Goal: Task Accomplishment & Management: Manage account settings

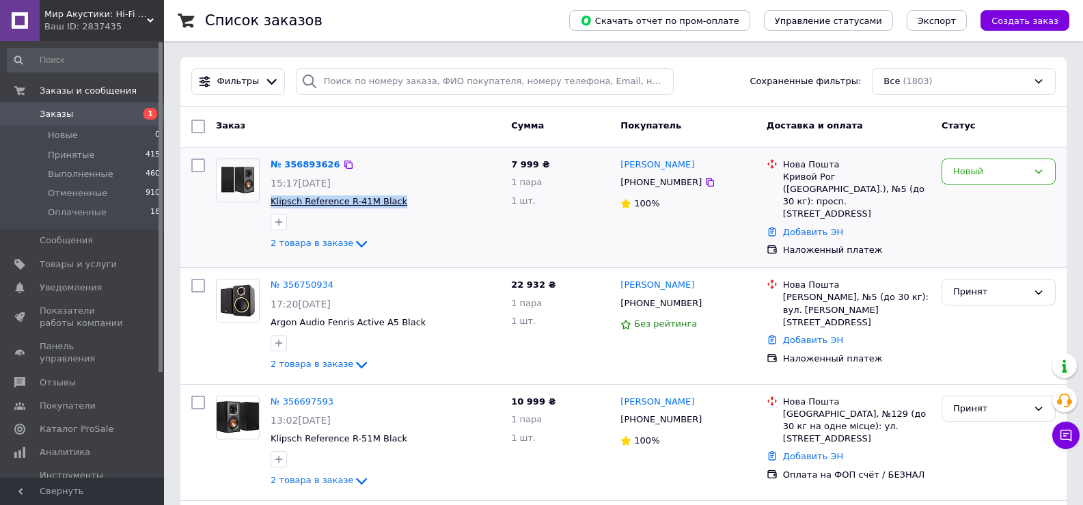
drag, startPoint x: 398, startPoint y: 206, endPoint x: 271, endPoint y: 202, distance: 127.2
click at [271, 202] on span "Klipsch Reference R-41M Black" at bounding box center [386, 201] width 230 height 13
copy span "Klipsch Reference R-41M Black"
click at [988, 172] on div "Новый" at bounding box center [990, 172] width 74 height 14
click at [977, 200] on li "Принят" at bounding box center [998, 199] width 113 height 25
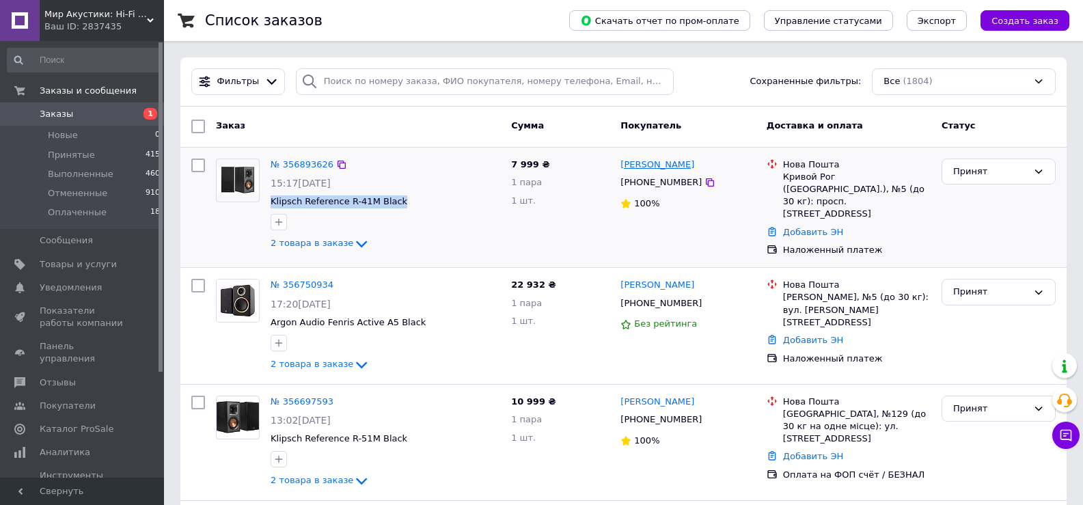
click at [674, 166] on link "[PERSON_NAME]" at bounding box center [658, 165] width 74 height 13
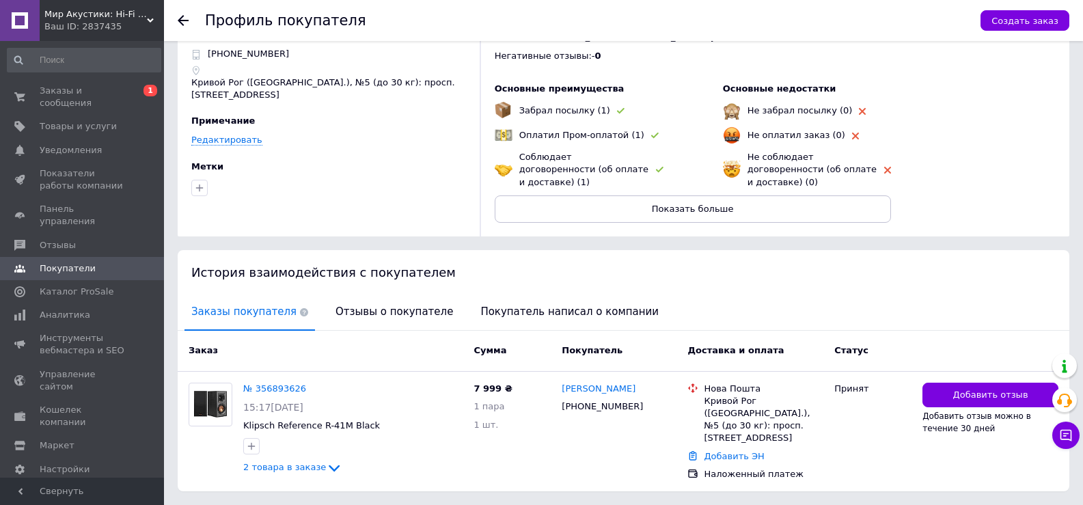
scroll to position [90, 0]
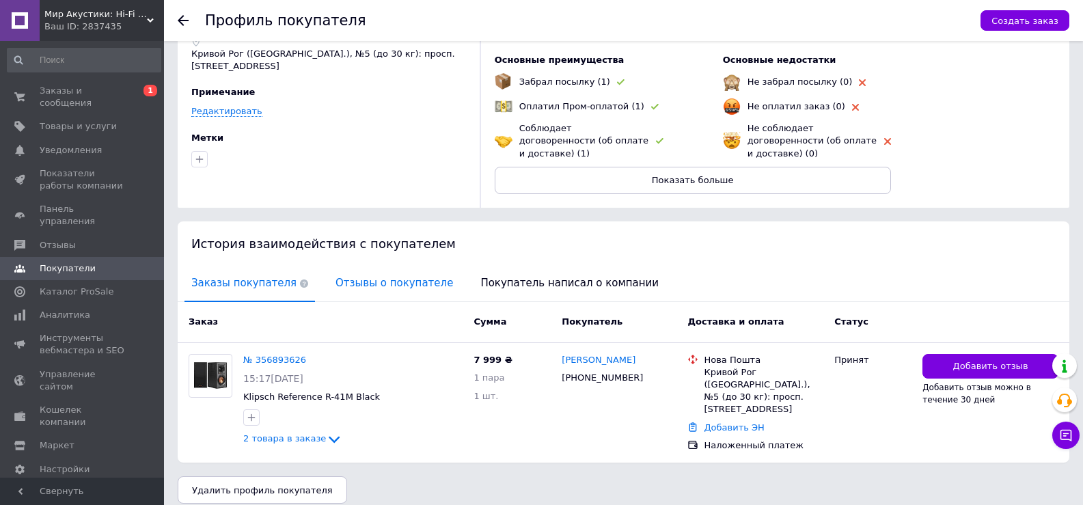
click at [368, 273] on span "Отзывы о покупателе" at bounding box center [394, 283] width 131 height 35
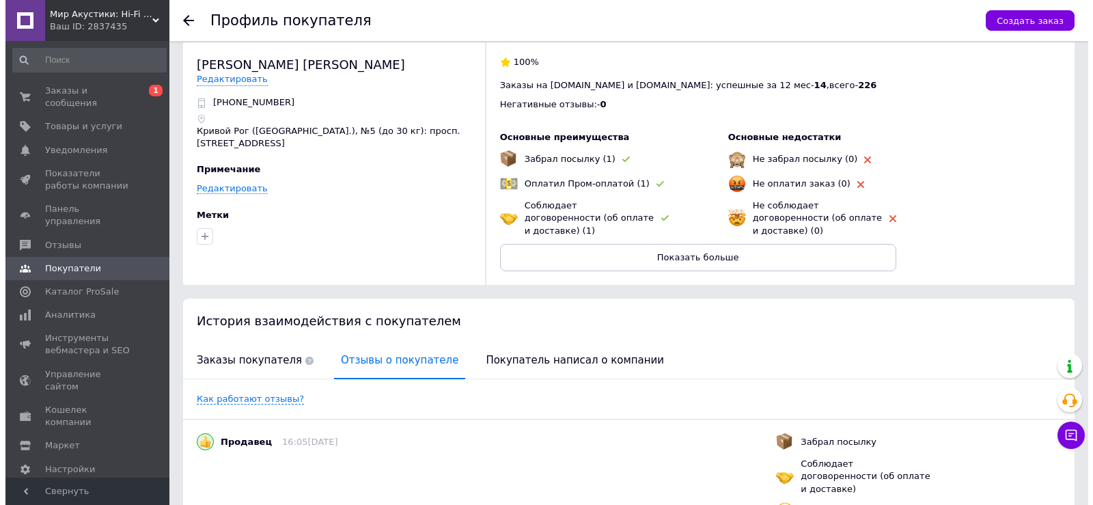
scroll to position [0, 0]
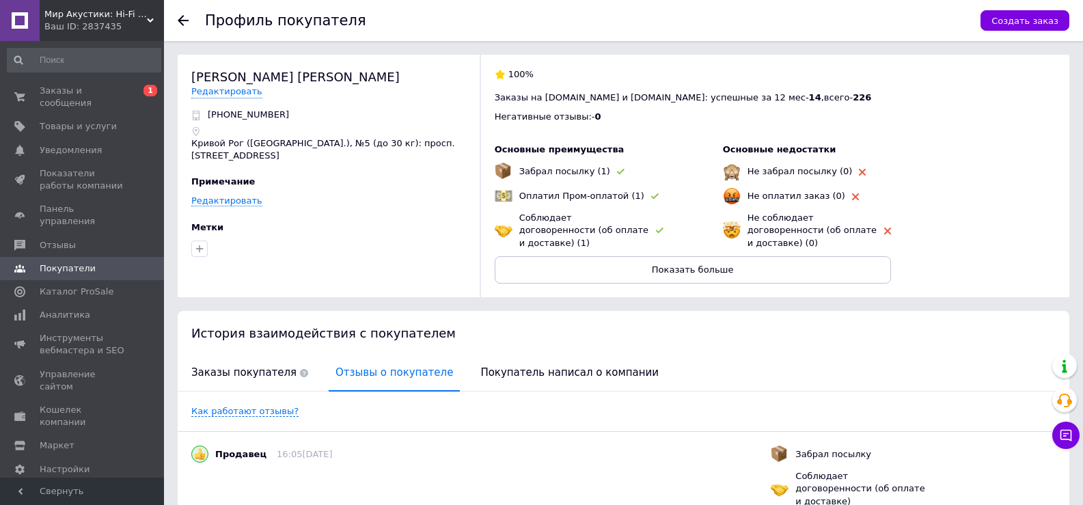
click at [182, 23] on icon at bounding box center [183, 20] width 11 height 11
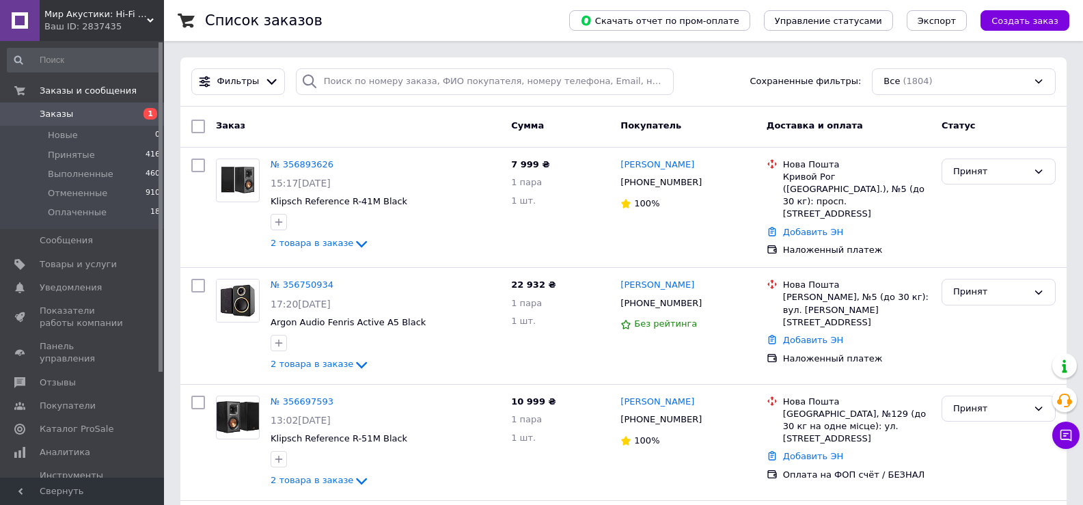
click at [301, 168] on link "№ 356893626" at bounding box center [302, 164] width 63 height 10
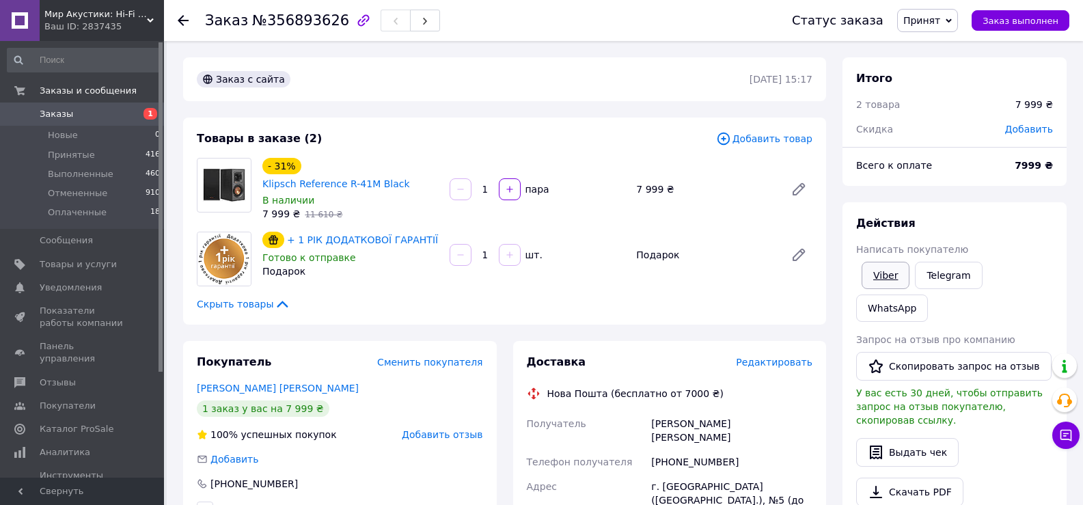
click at [886, 276] on link "Viber" at bounding box center [886, 275] width 48 height 27
drag, startPoint x: 436, startPoint y: 168, endPoint x: 303, endPoint y: 168, distance: 133.3
click at [303, 168] on div "- 31% Klipsch Reference R-41M Black" at bounding box center [350, 174] width 179 height 36
copy link "Klipsch Reference R-41M Black"
click at [375, 178] on link "Klipsch Reference R-41M Black" at bounding box center [336, 183] width 148 height 11
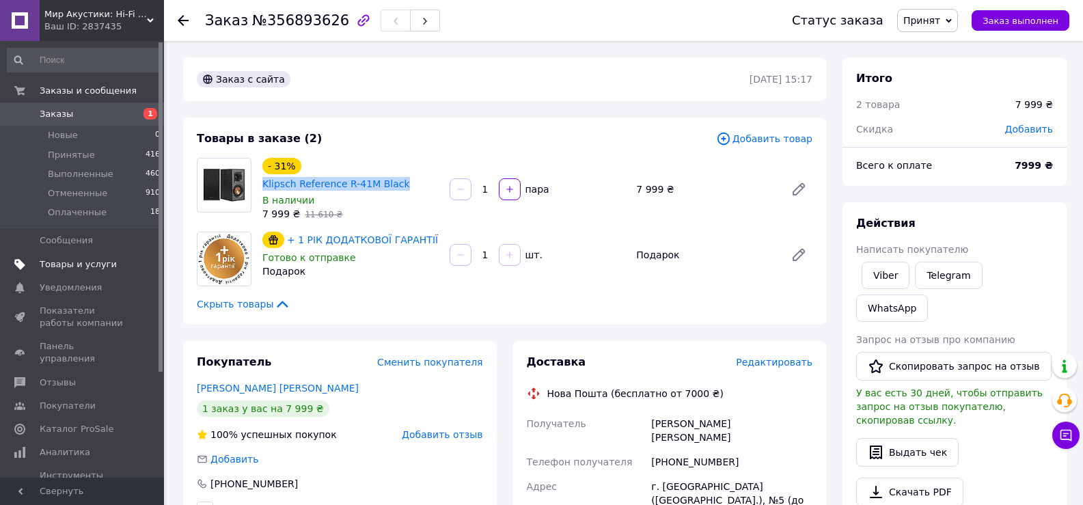
click at [83, 265] on span "Товары и услуги" at bounding box center [78, 264] width 77 height 12
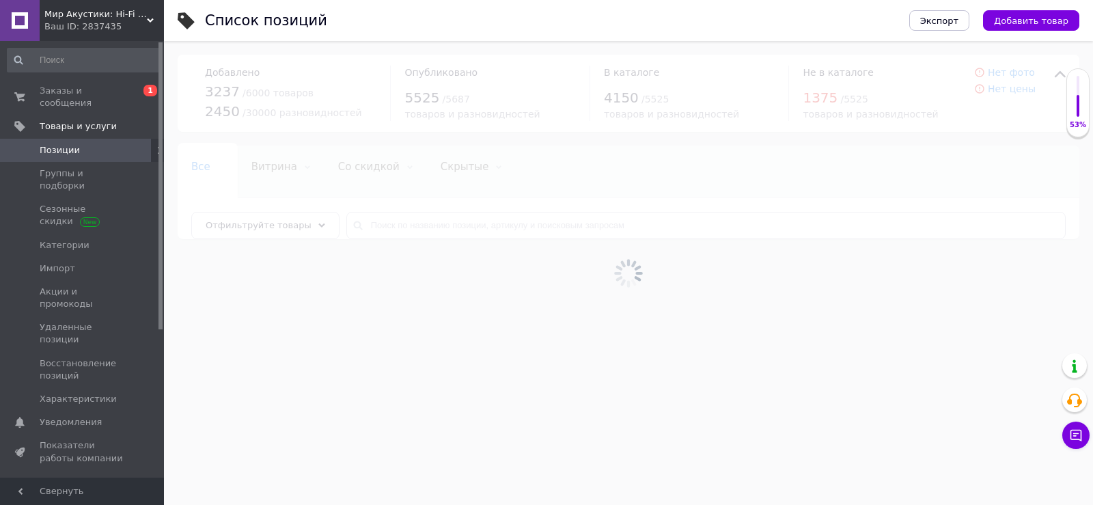
click at [452, 209] on div at bounding box center [628, 273] width 929 height 464
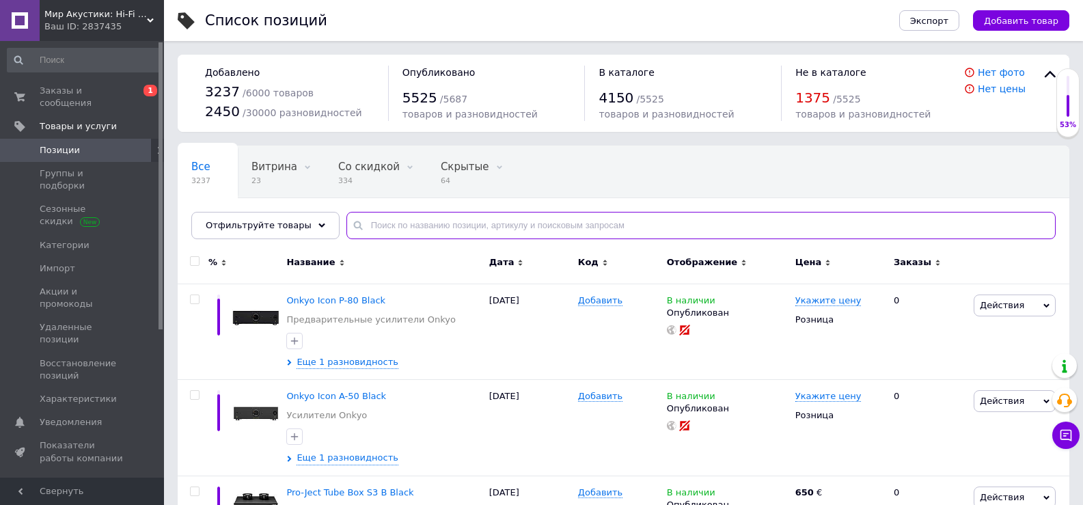
click at [399, 227] on input "text" at bounding box center [700, 225] width 709 height 27
paste input "tn4d"
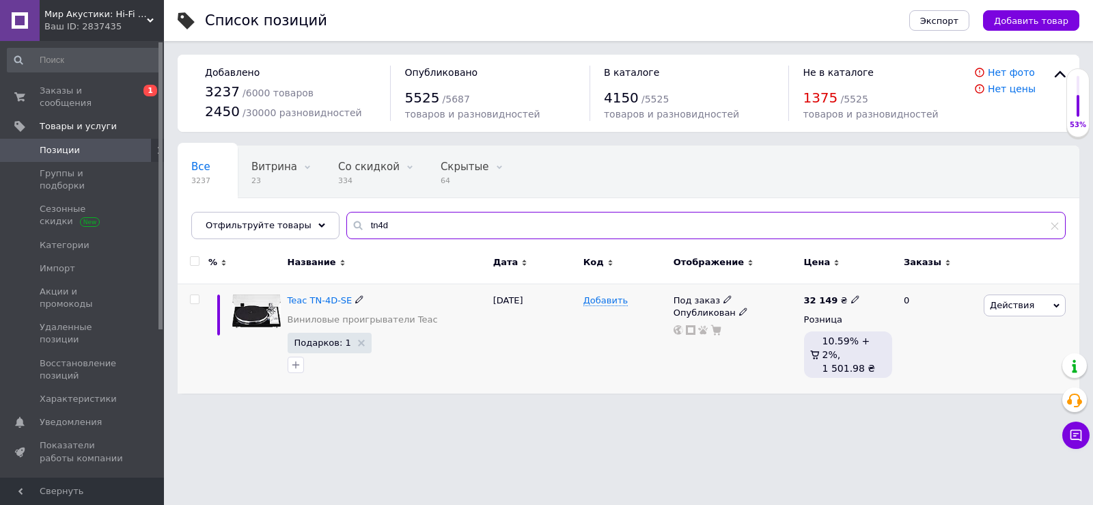
type input "tn4d"
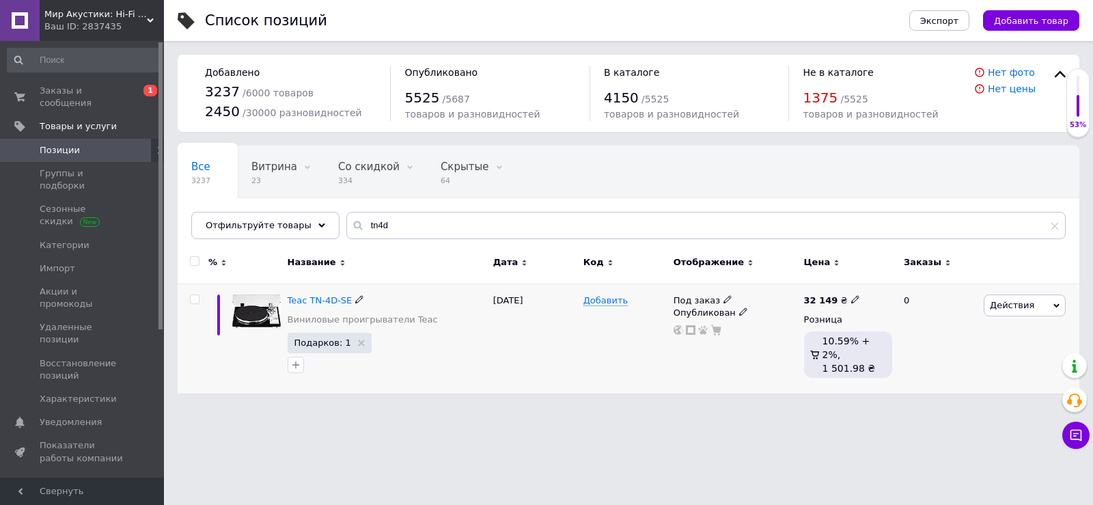
click at [724, 295] on span at bounding box center [728, 299] width 8 height 10
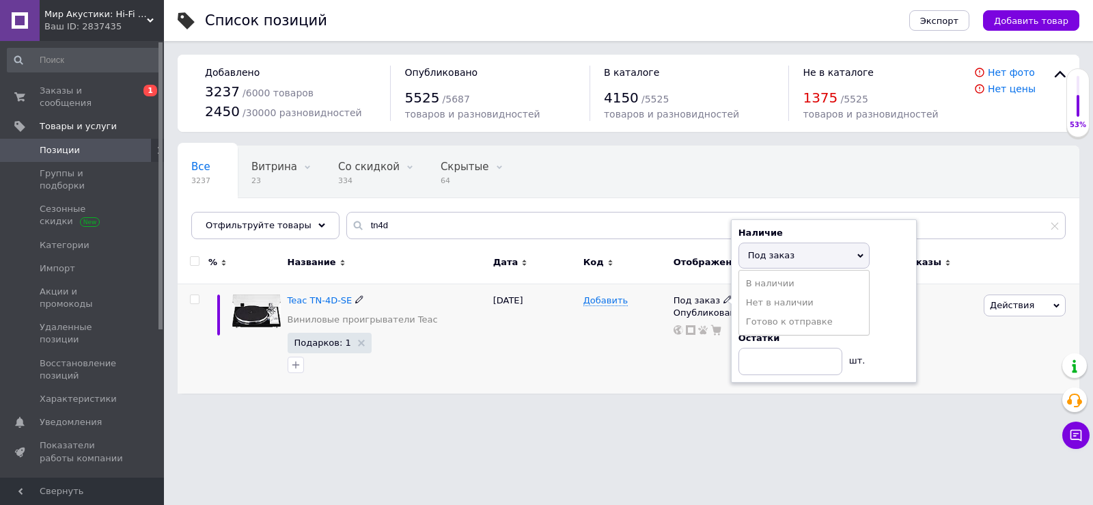
click at [767, 286] on li "В наличии" at bounding box center [804, 283] width 130 height 19
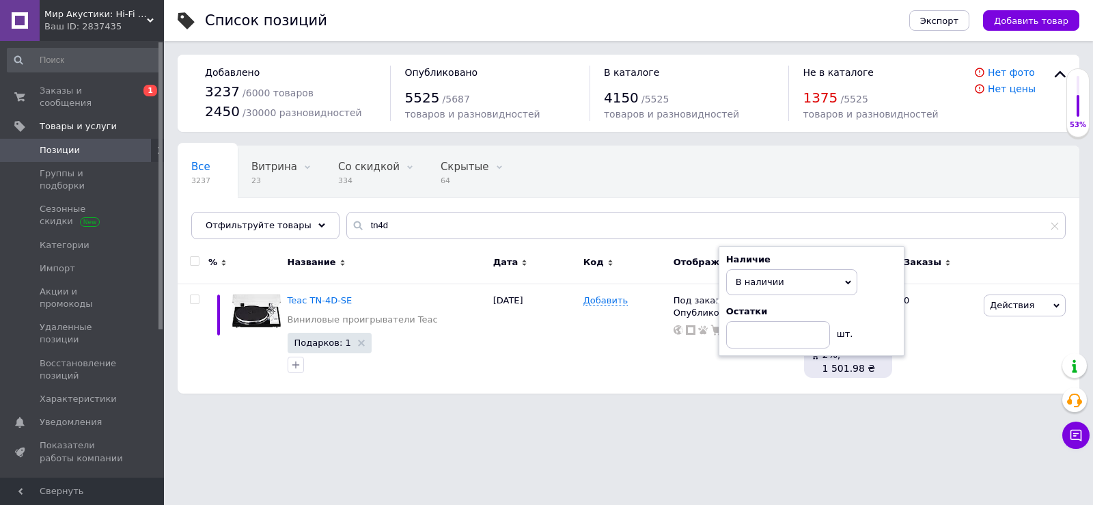
click at [580, 407] on html "Мир Акустики: Hi-Fi и Hi-End акустика Ваш ID: 2837435 Сайт Мир Акустики: Hi-Fi …" at bounding box center [546, 203] width 1093 height 407
click at [557, 407] on html "Мир Акустики: Hi-Fi и Hi-End акустика Ваш ID: 2837435 Сайт Мир Акустики: Hi-Fi …" at bounding box center [546, 203] width 1093 height 407
